Goal: Find specific page/section: Find specific page/section

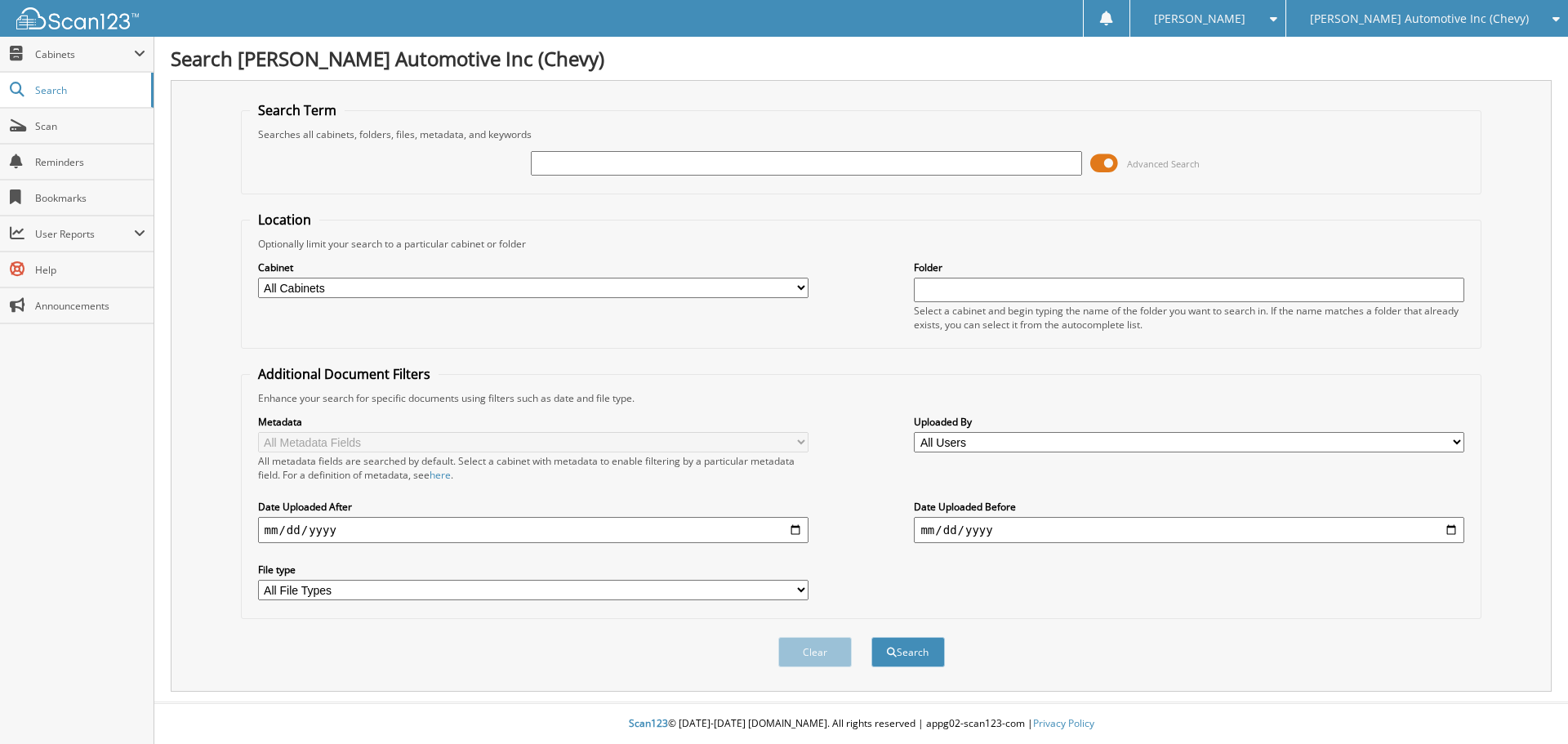
click at [595, 167] on input "text" at bounding box center [806, 163] width 551 height 24
type input "24477"
click at [871, 637] on button "Search" at bounding box center [908, 652] width 73 height 30
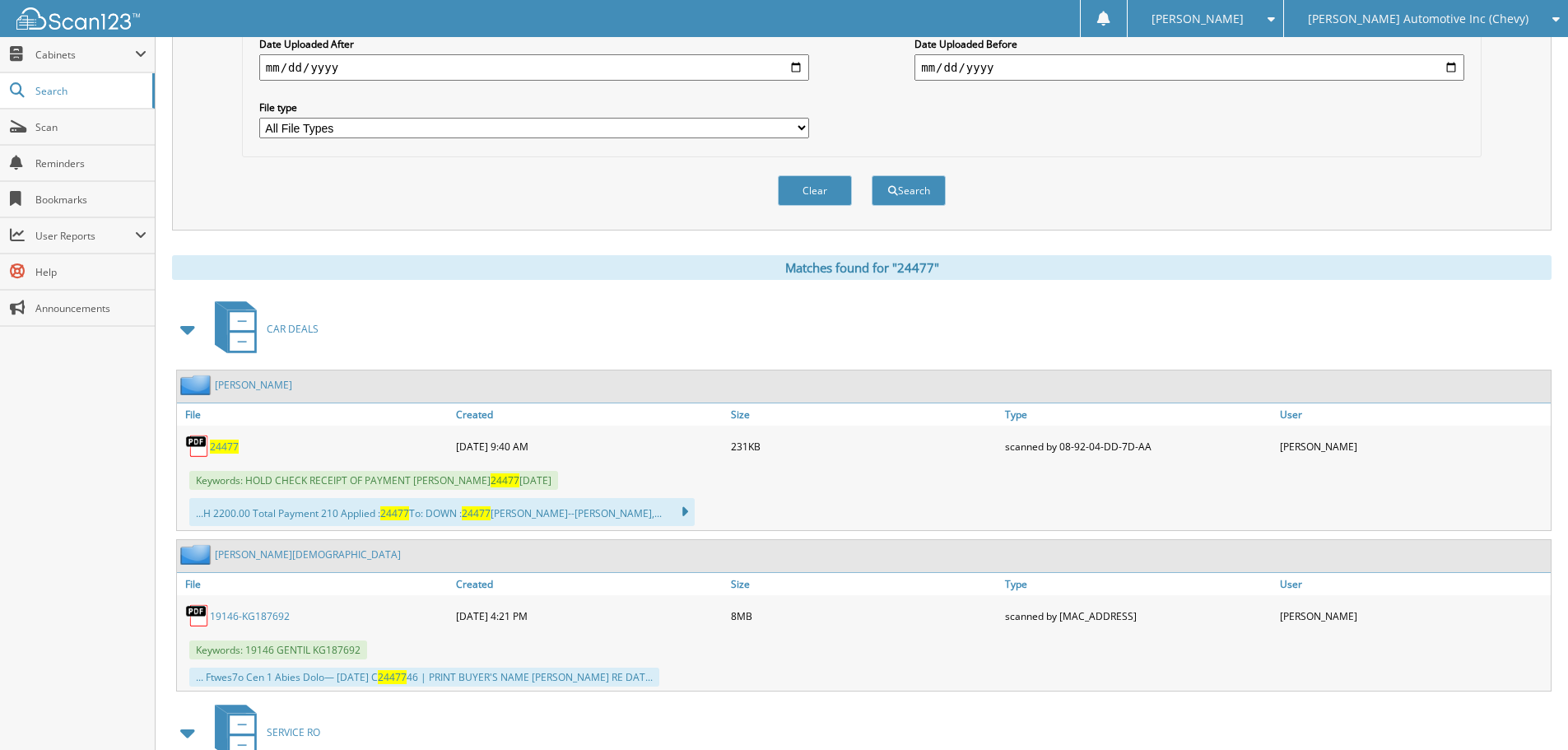
scroll to position [577, 0]
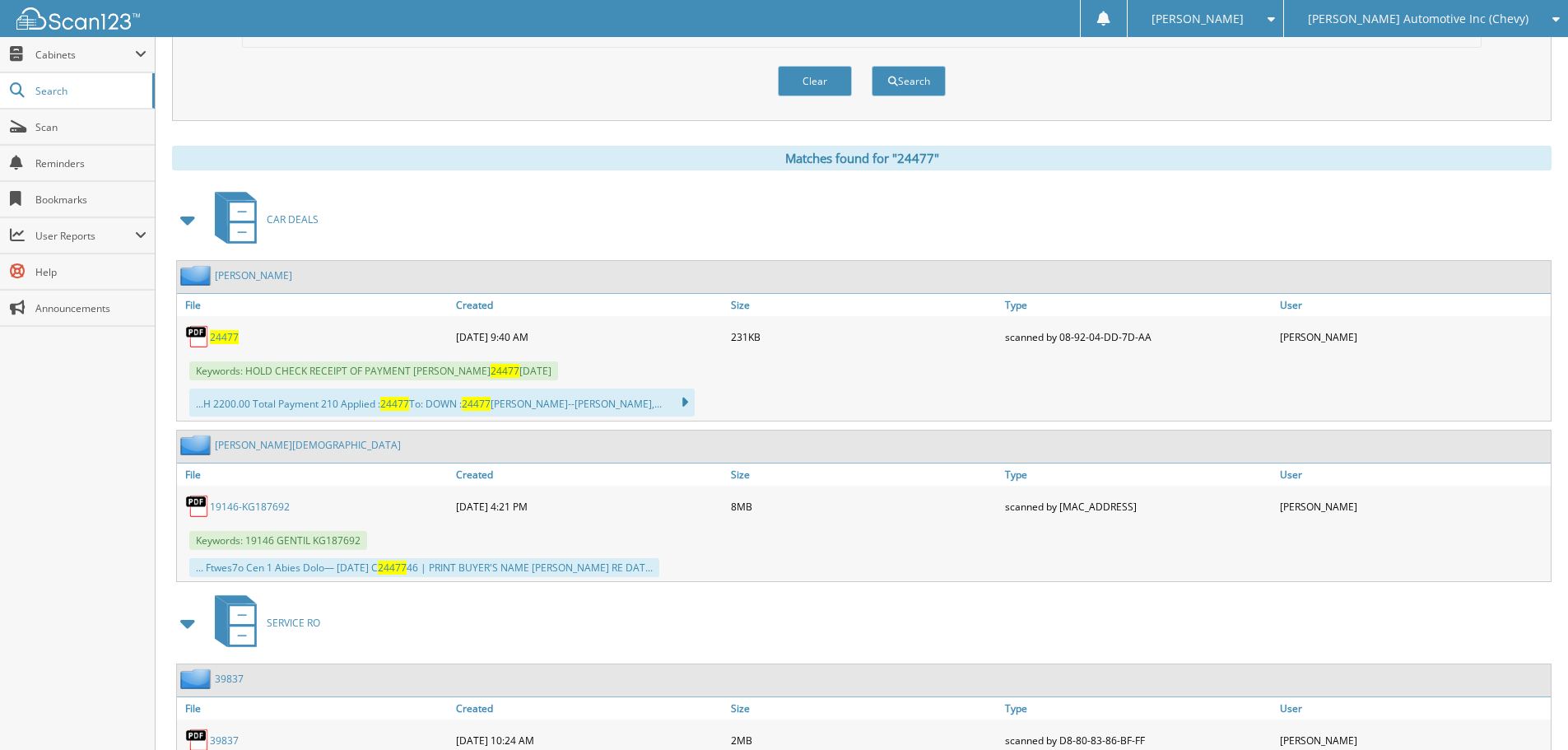
click at [221, 342] on span "24477" at bounding box center [224, 337] width 29 height 14
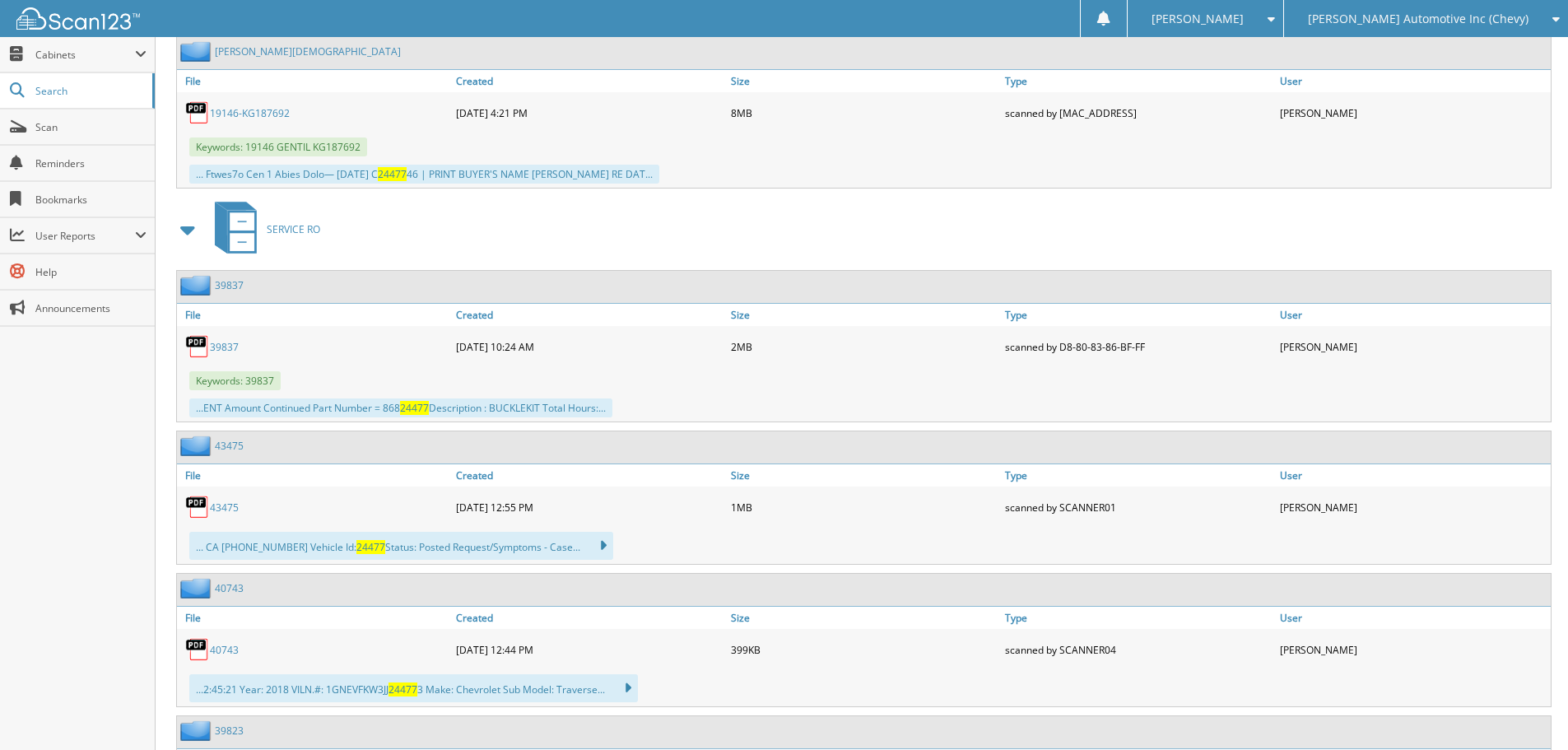
scroll to position [1071, 0]
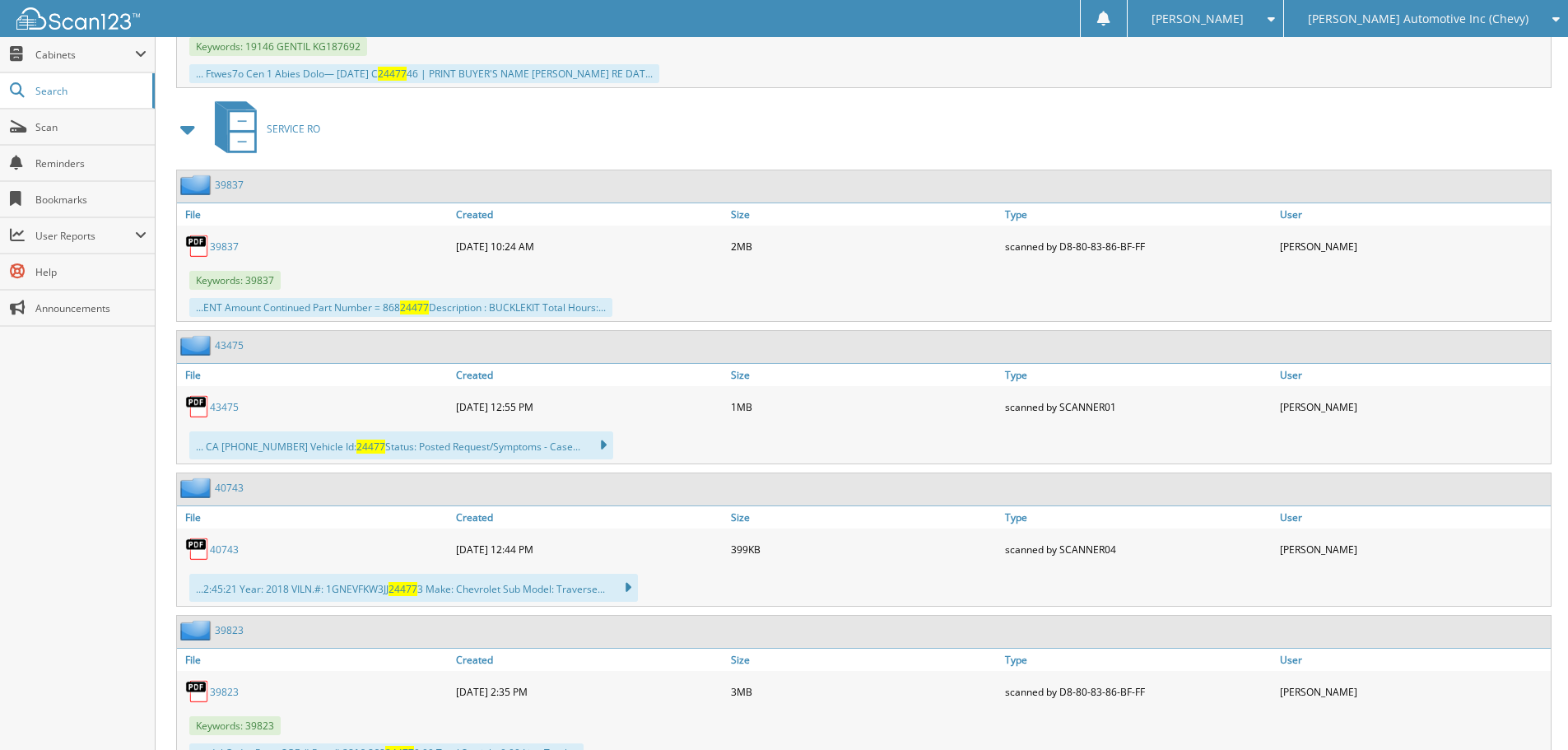
click at [211, 411] on link "43475" at bounding box center [224, 407] width 29 height 14
